Goal: Task Accomplishment & Management: Complete application form

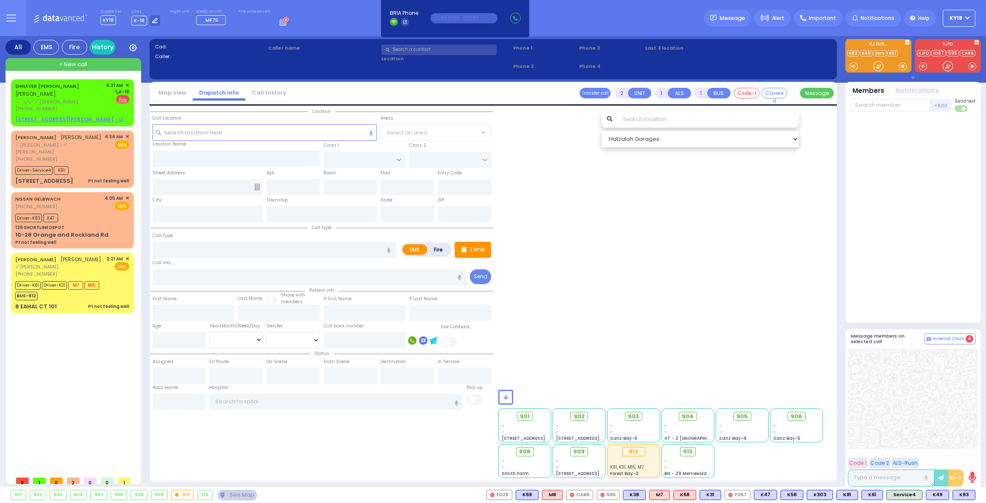
select select
radio input "false"
radio input "true"
type input "[PERSON_NAME]"
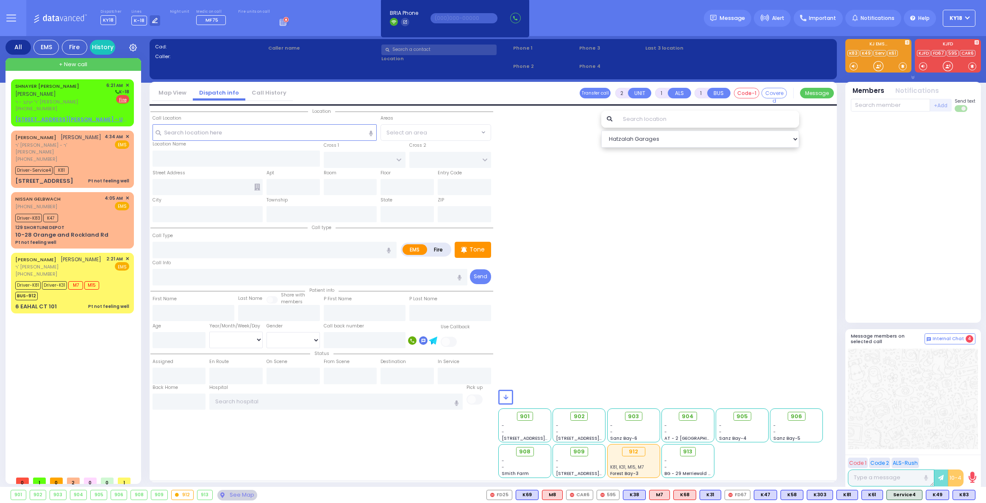
select select
type input "06:21"
type input "[GEOGRAPHIC_DATA]"
type input "[PERSON_NAME] AVE"
type input "[STREET_ADDRESS][PERSON_NAME]"
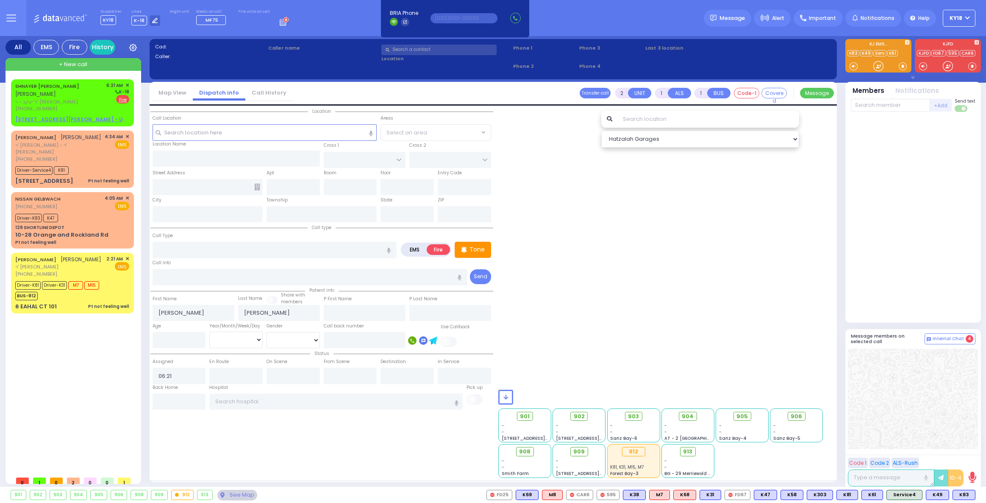
type input "302"
type input "Monroe"
type input "[US_STATE]"
type input "10950"
select select "Hatzalah Garages"
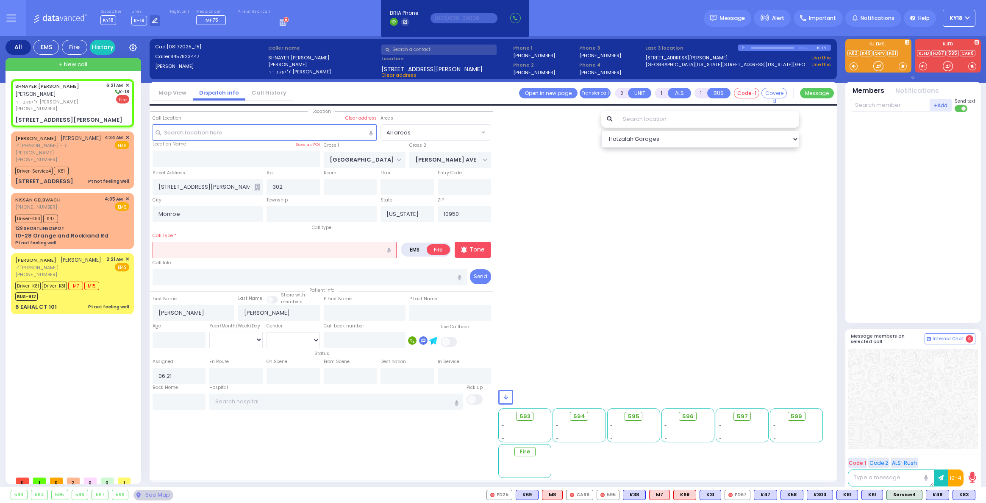
select select
radio input "true"
select select
type input "smo"
radio input "true"
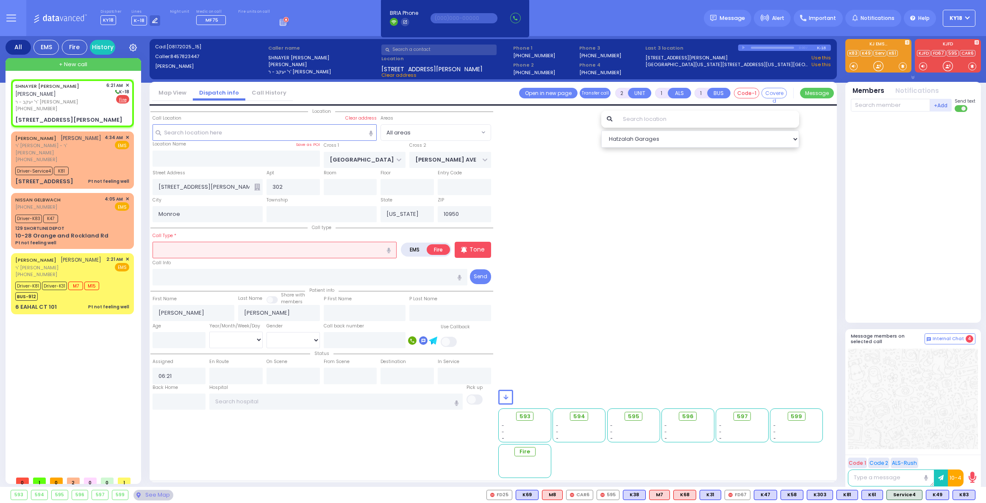
select select
type input "Smoke In An Apartment"
radio input "true"
select select
radio input "true"
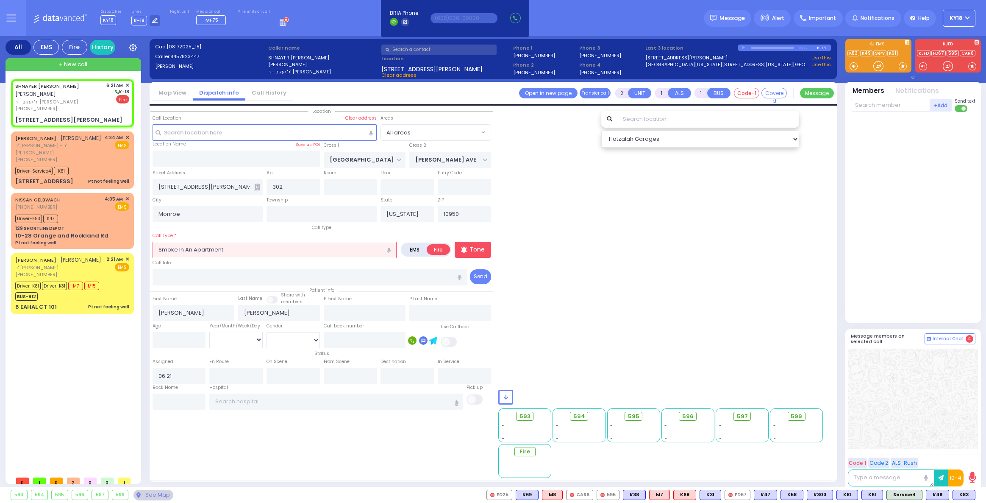
select select
radio input "true"
select select
type input "06:23"
radio input "true"
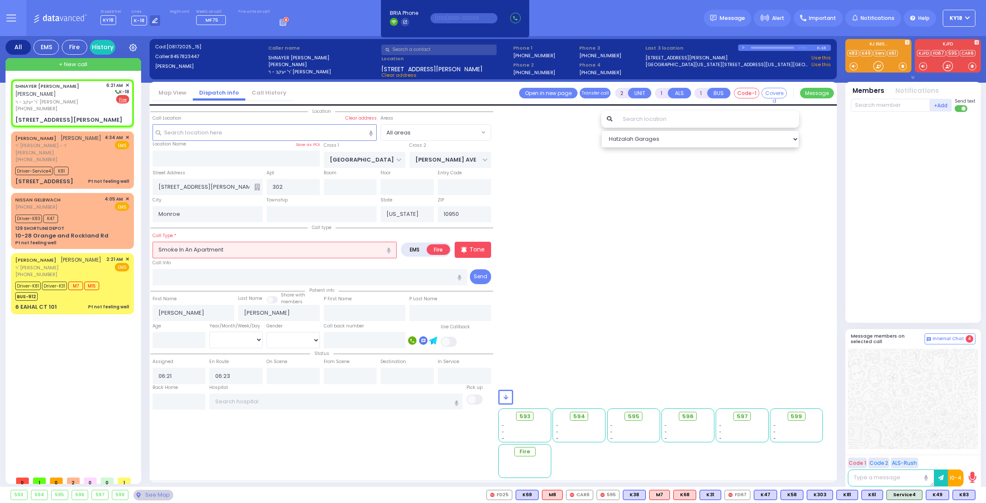
select select
radio input "true"
select select
select select "All areas"
select select "Hatzalah Garages"
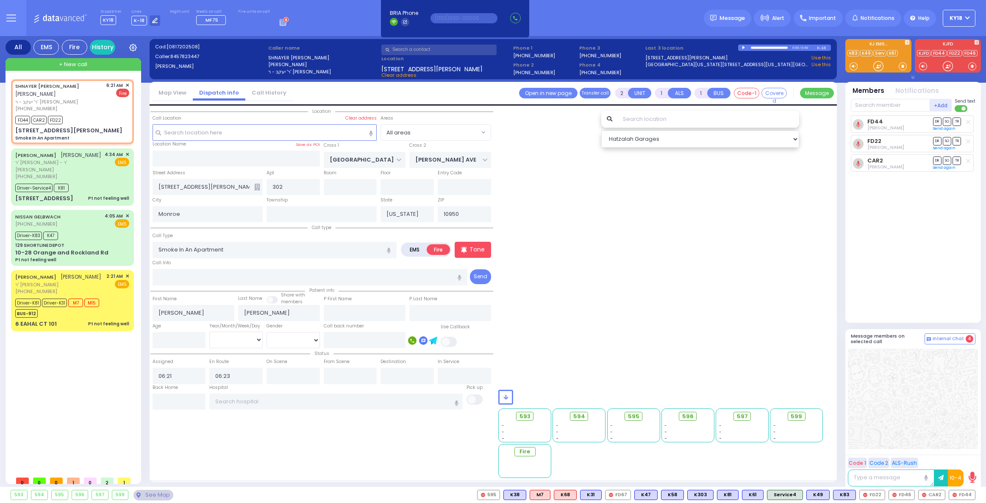
select select
radio input "true"
select select
radio input "true"
select select
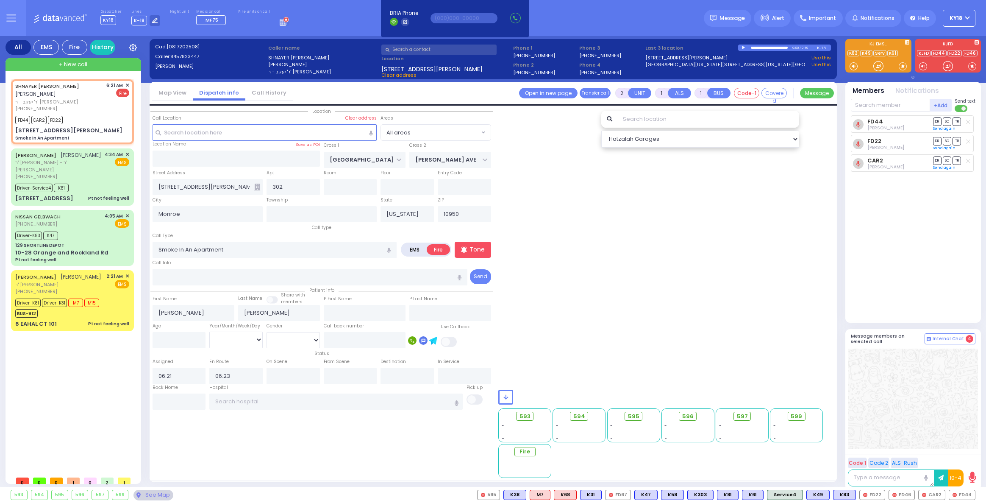
radio input "true"
select select
select select "All areas"
select select "Hatzalah Garages"
